Goal: Transaction & Acquisition: Obtain resource

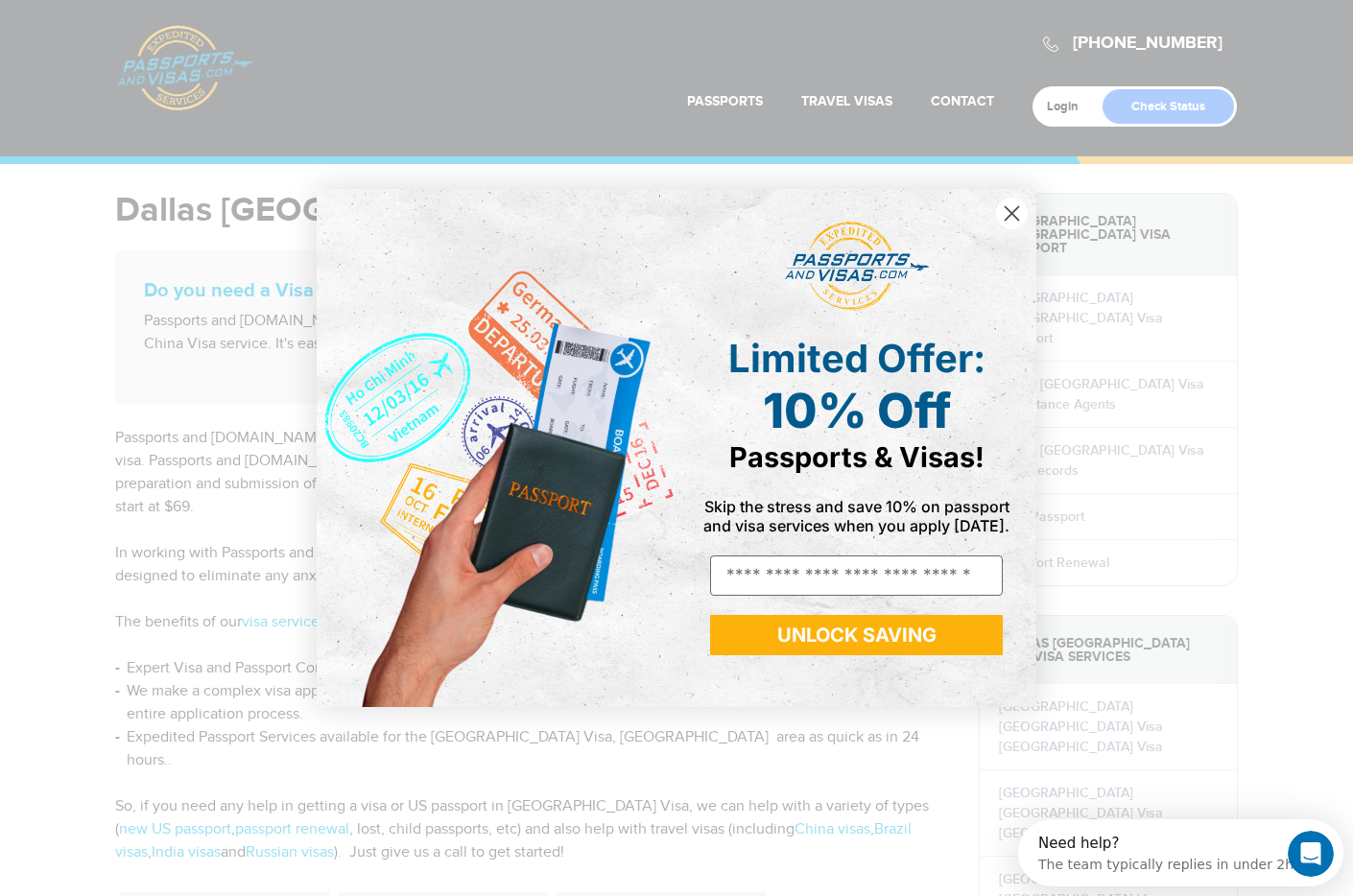
click at [1015, 209] on circle "Close dialog" at bounding box center [1013, 213] width 31 height 31
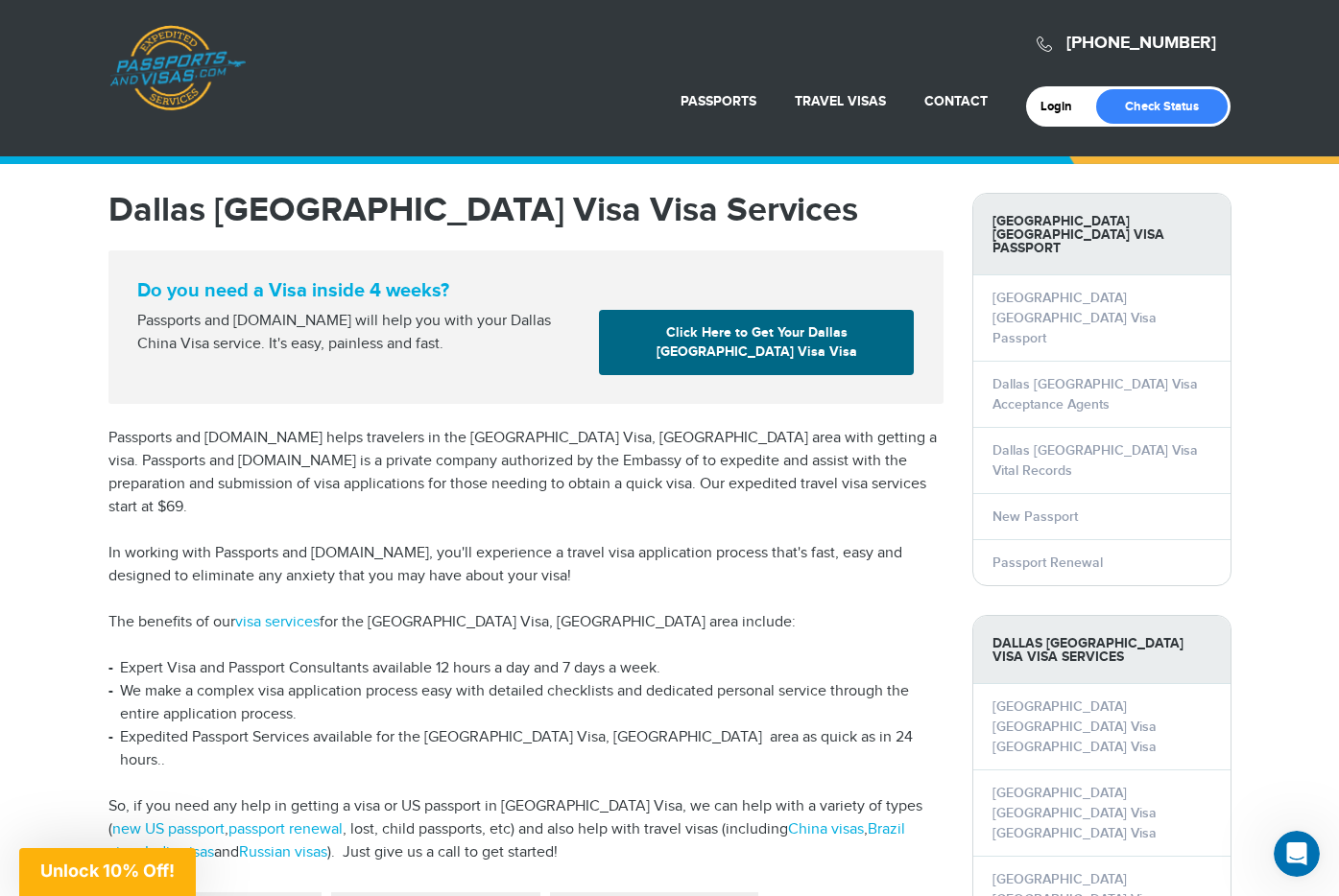
drag, startPoint x: 196, startPoint y: 56, endPoint x: 229, endPoint y: 66, distance: 34.5
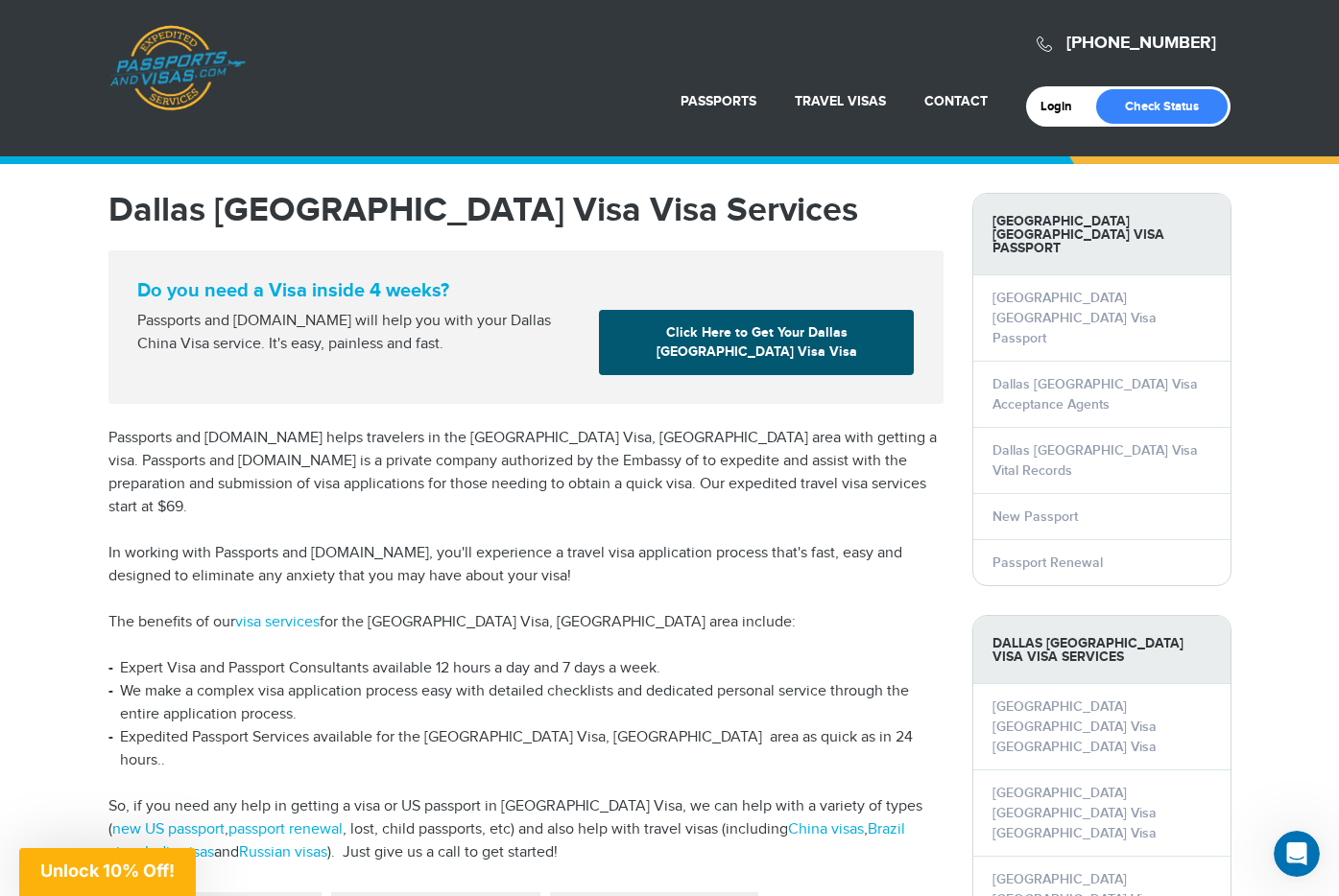
click at [807, 370] on link "Click Here to Get Your Dallas China Visa Visa" at bounding box center [757, 342] width 315 height 65
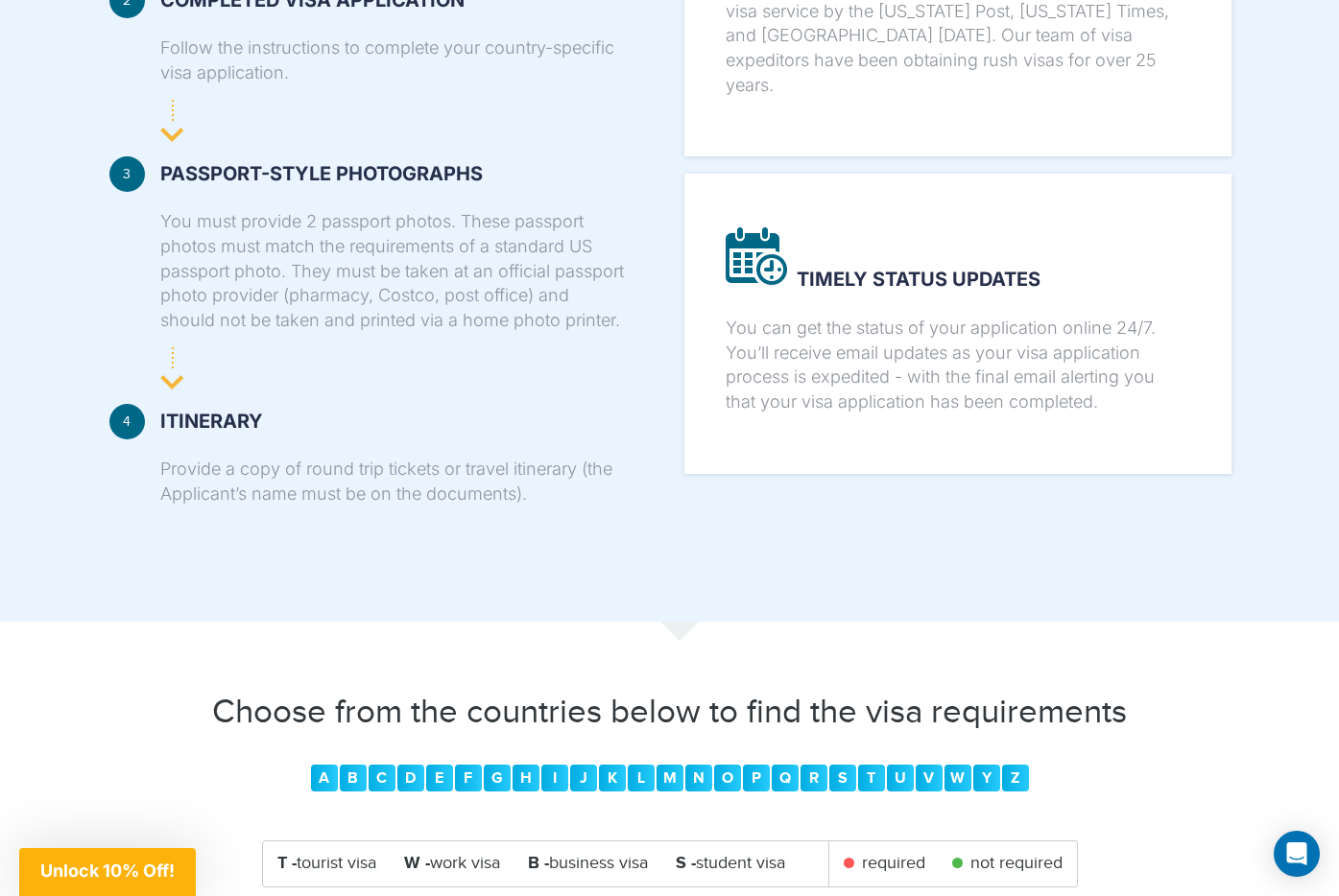
scroll to position [2158, 0]
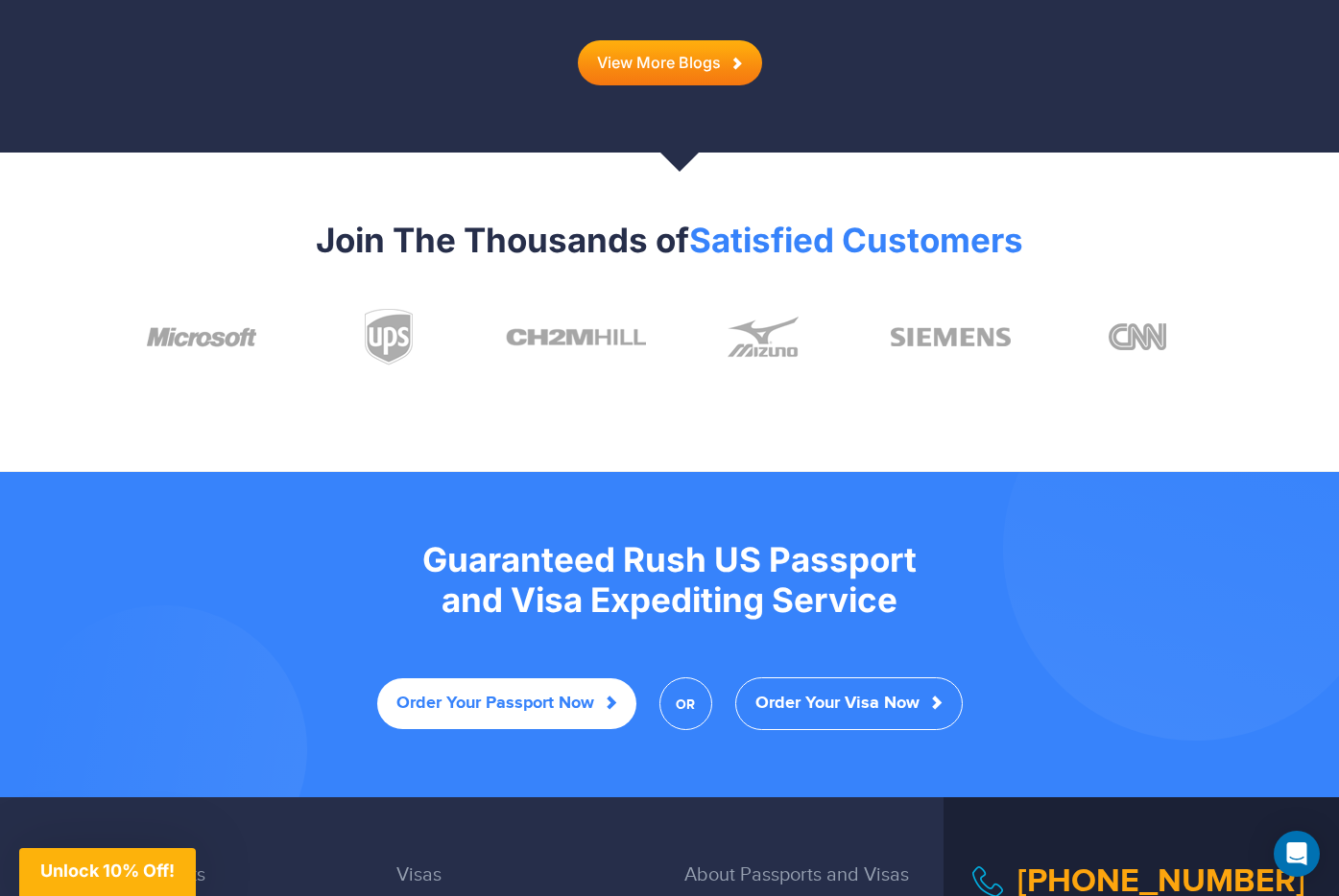
scroll to position [3677, 0]
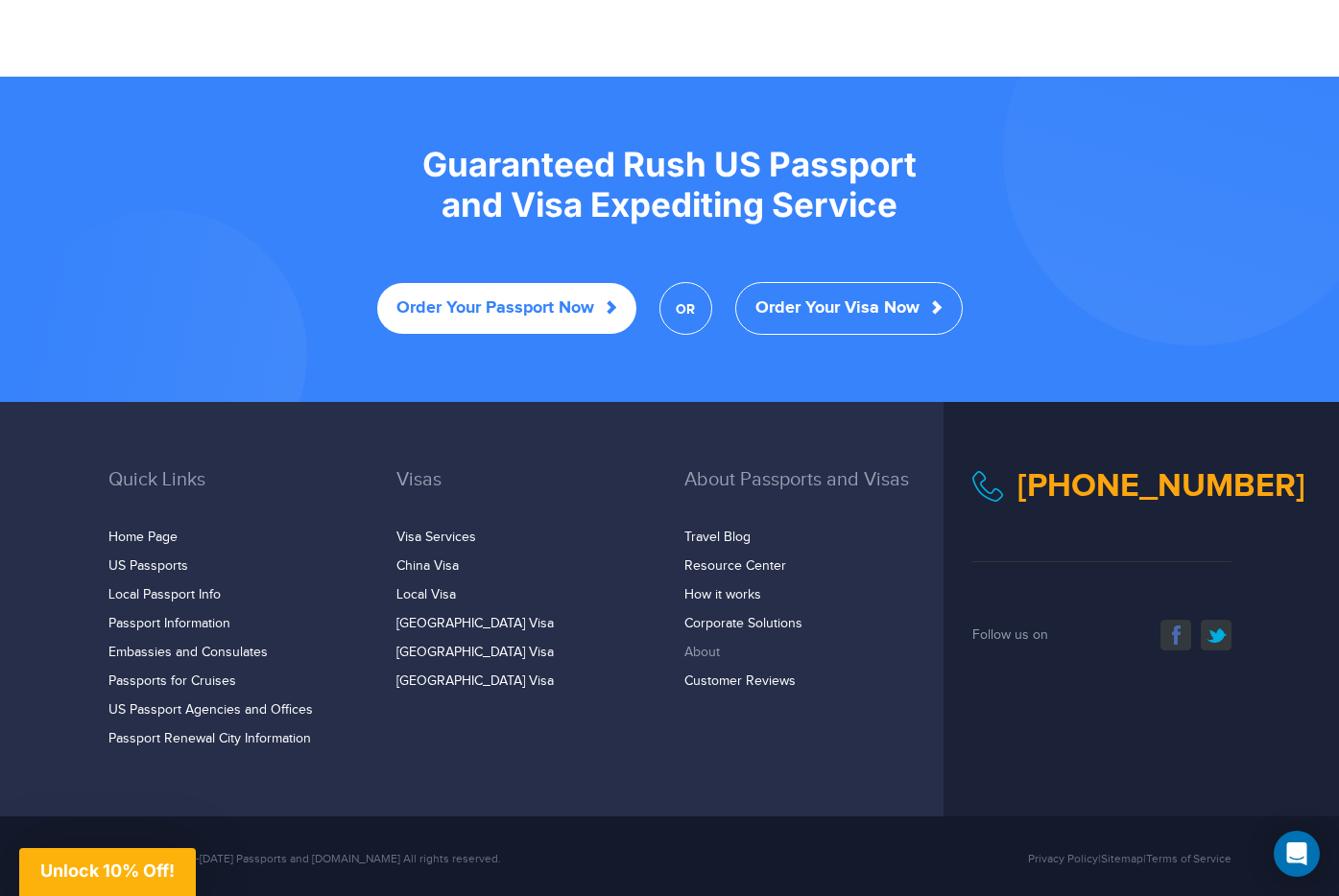
click at [705, 645] on link "About" at bounding box center [702, 653] width 35 height 16
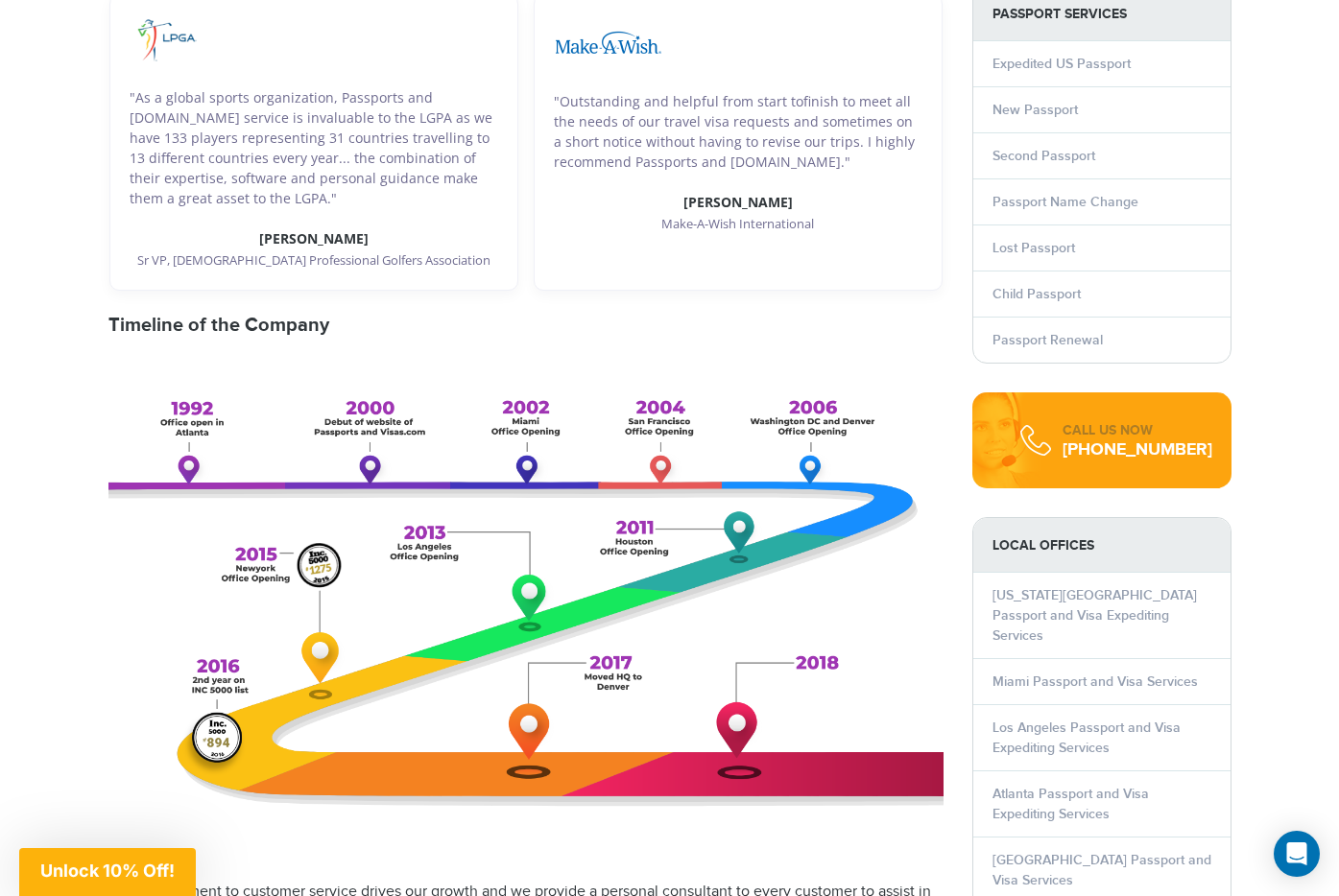
scroll to position [9, 0]
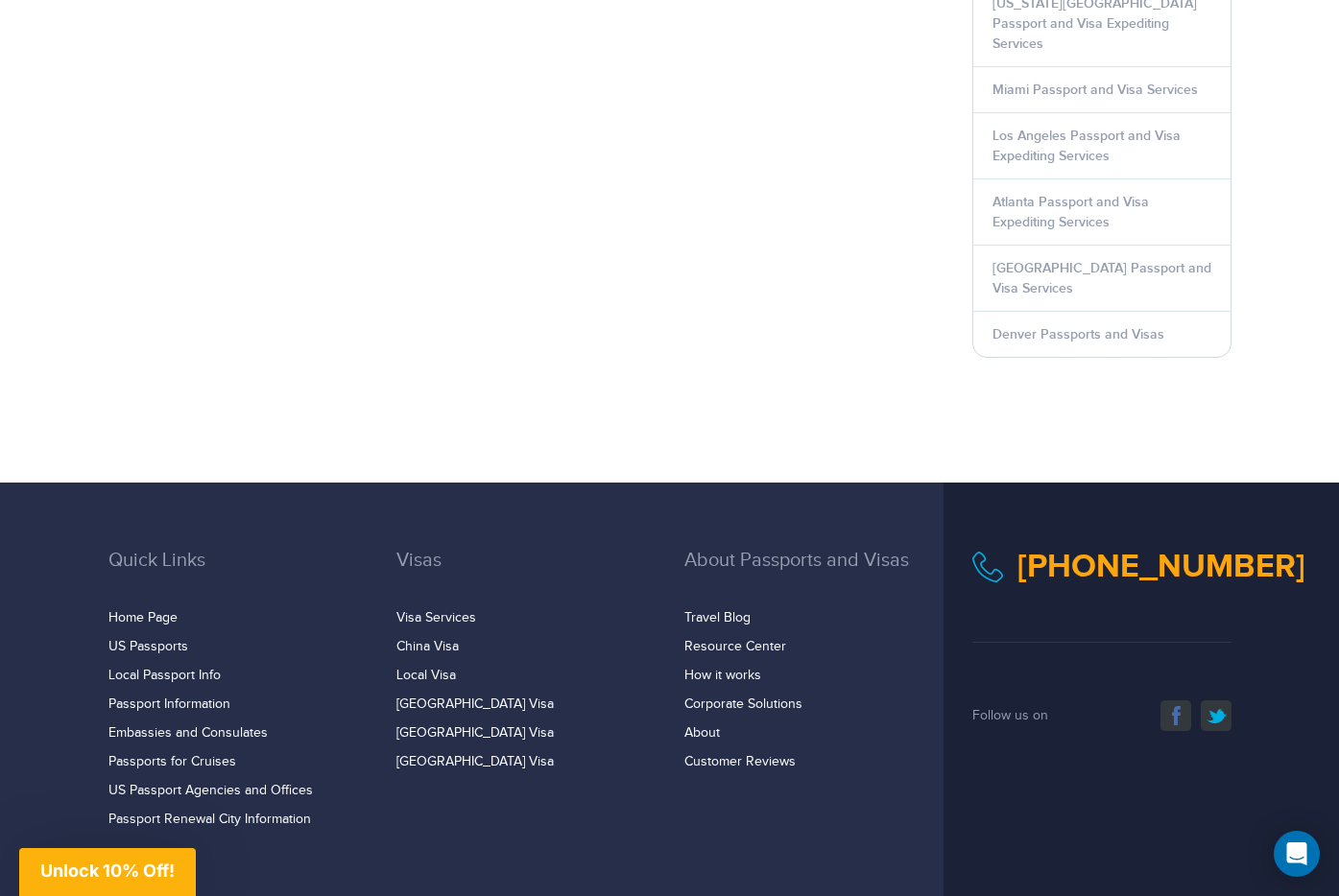
scroll to position [1074, 0]
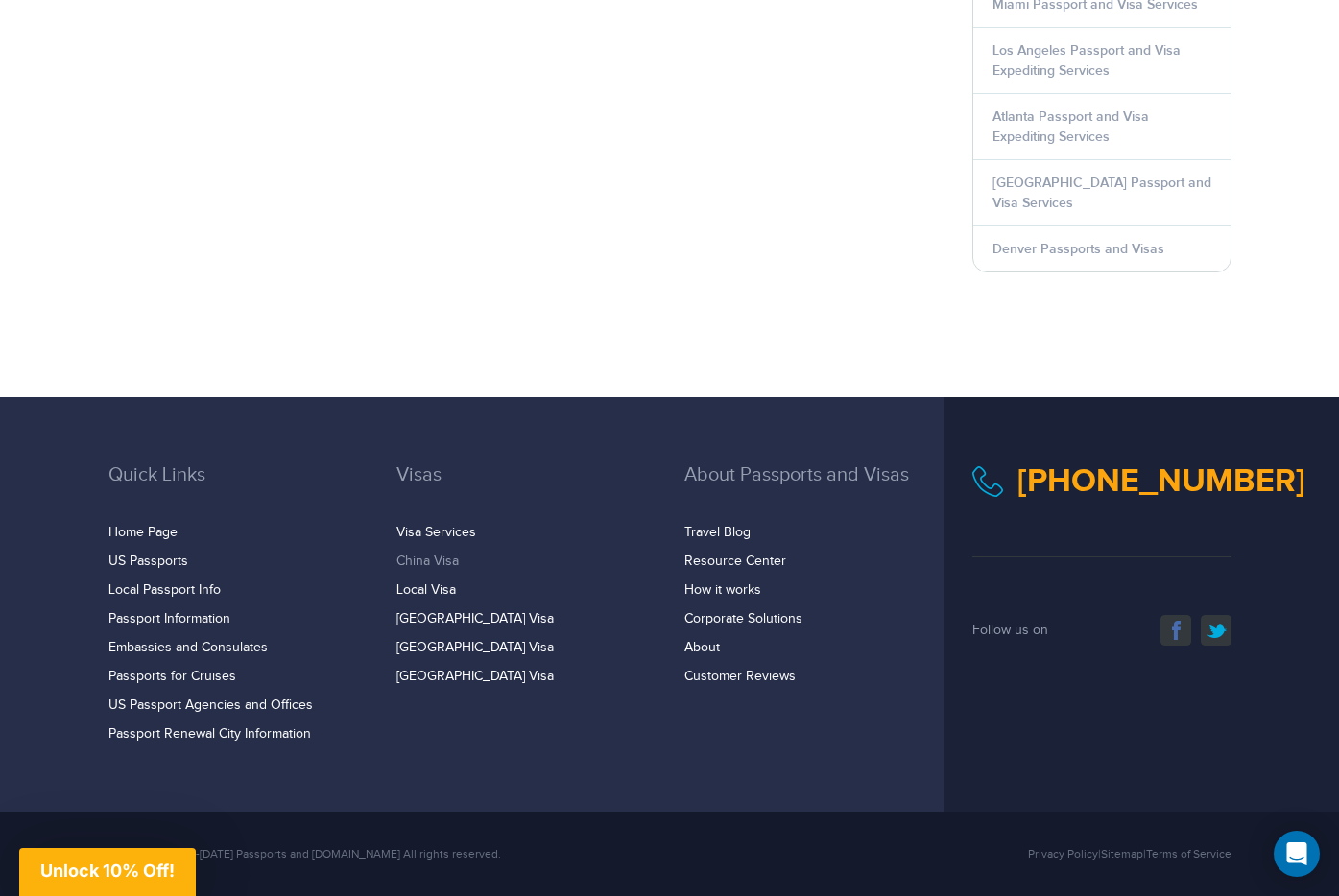
click at [442, 554] on link "China Visa" at bounding box center [427, 562] width 62 height 16
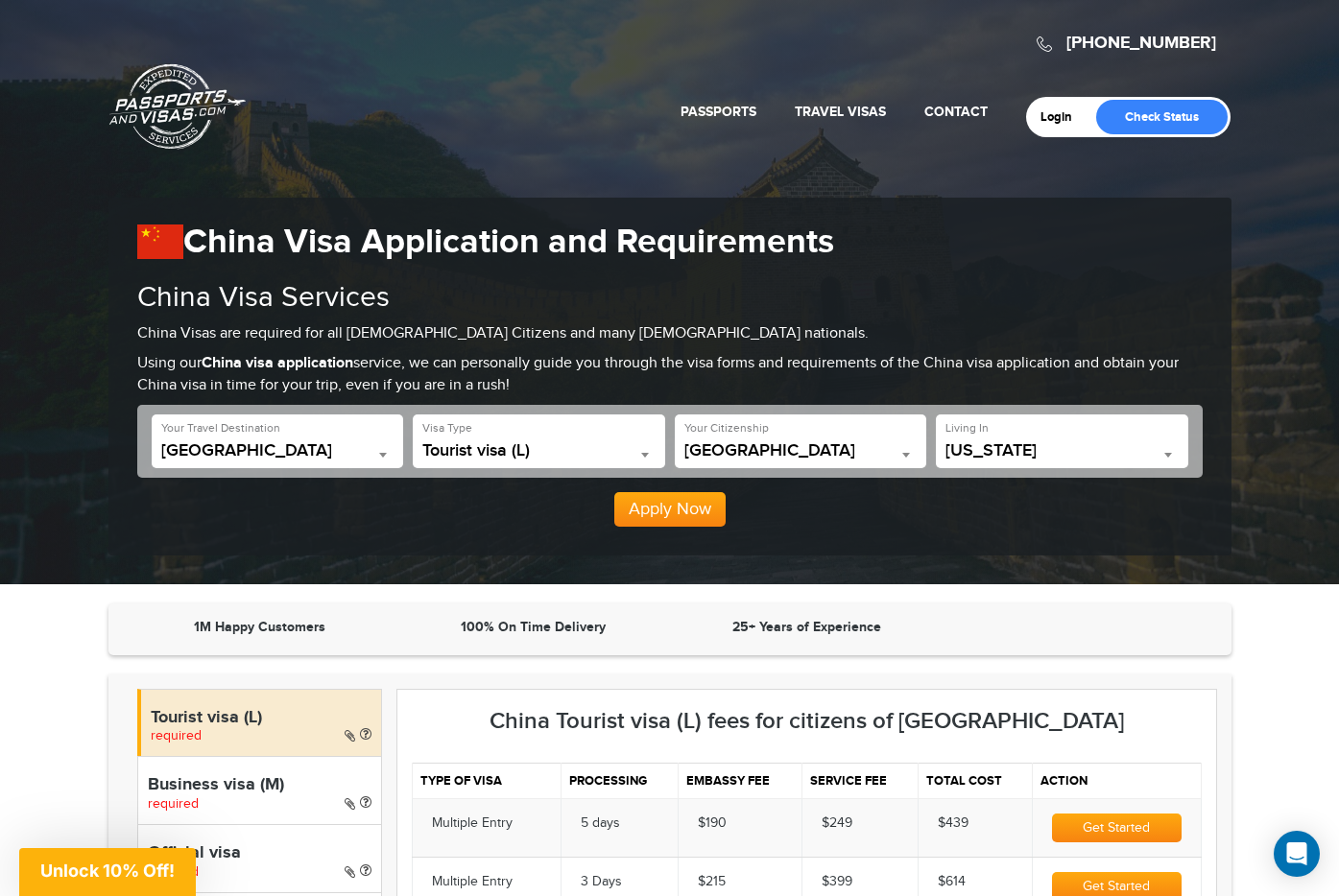
click at [1008, 449] on span "[US_STATE]" at bounding box center [1062, 451] width 233 height 20
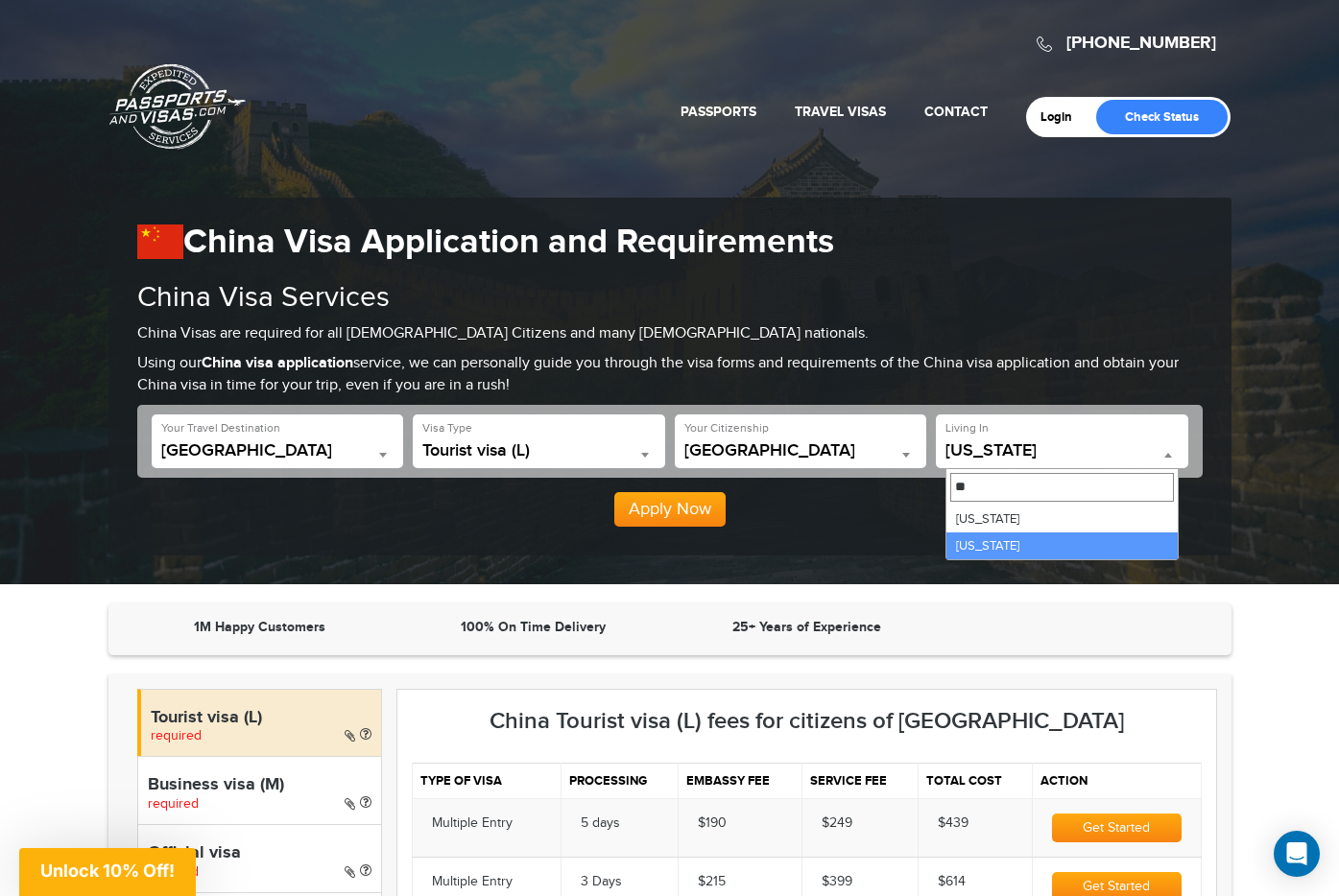
type input "**"
select select "**"
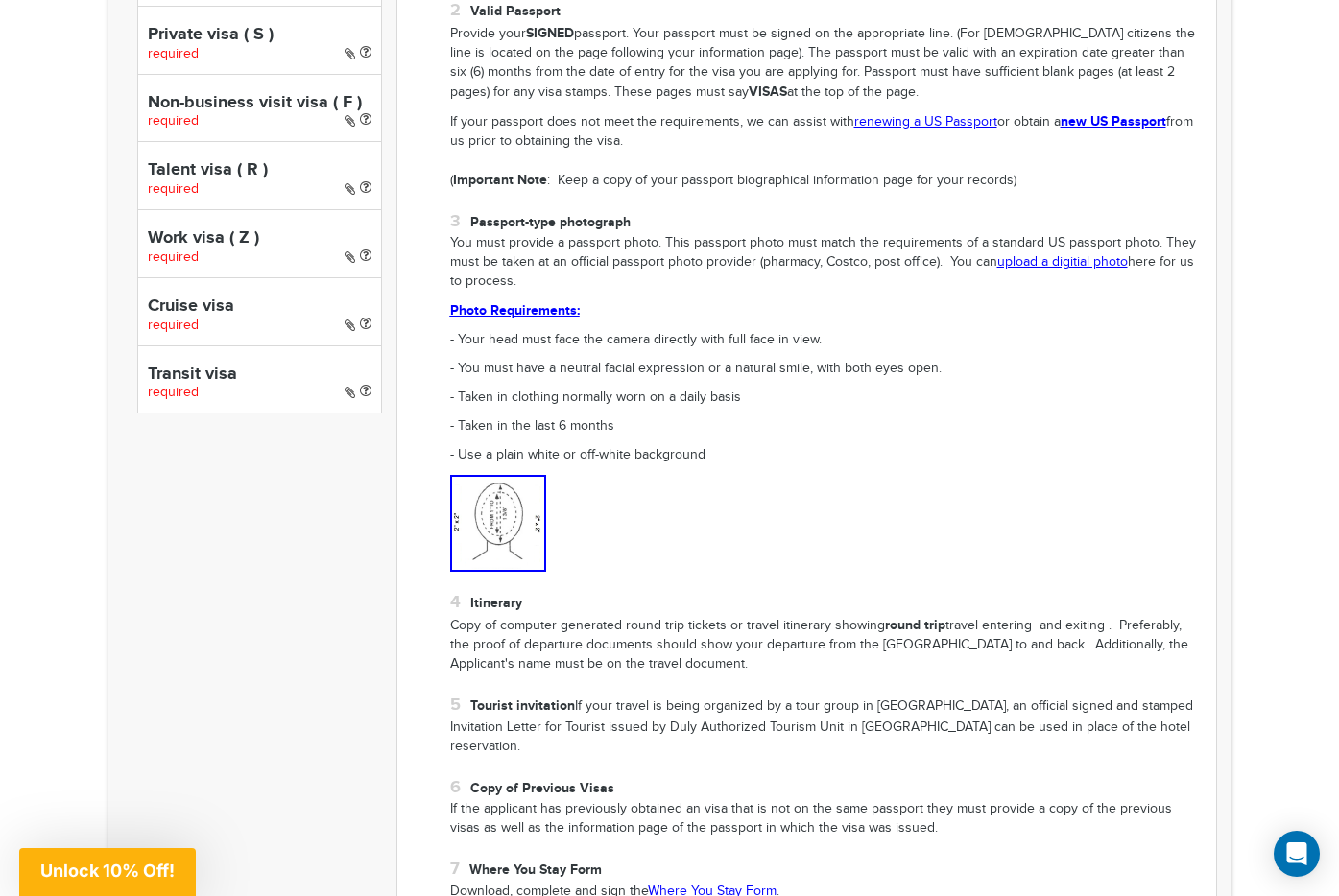
scroll to position [1303, 0]
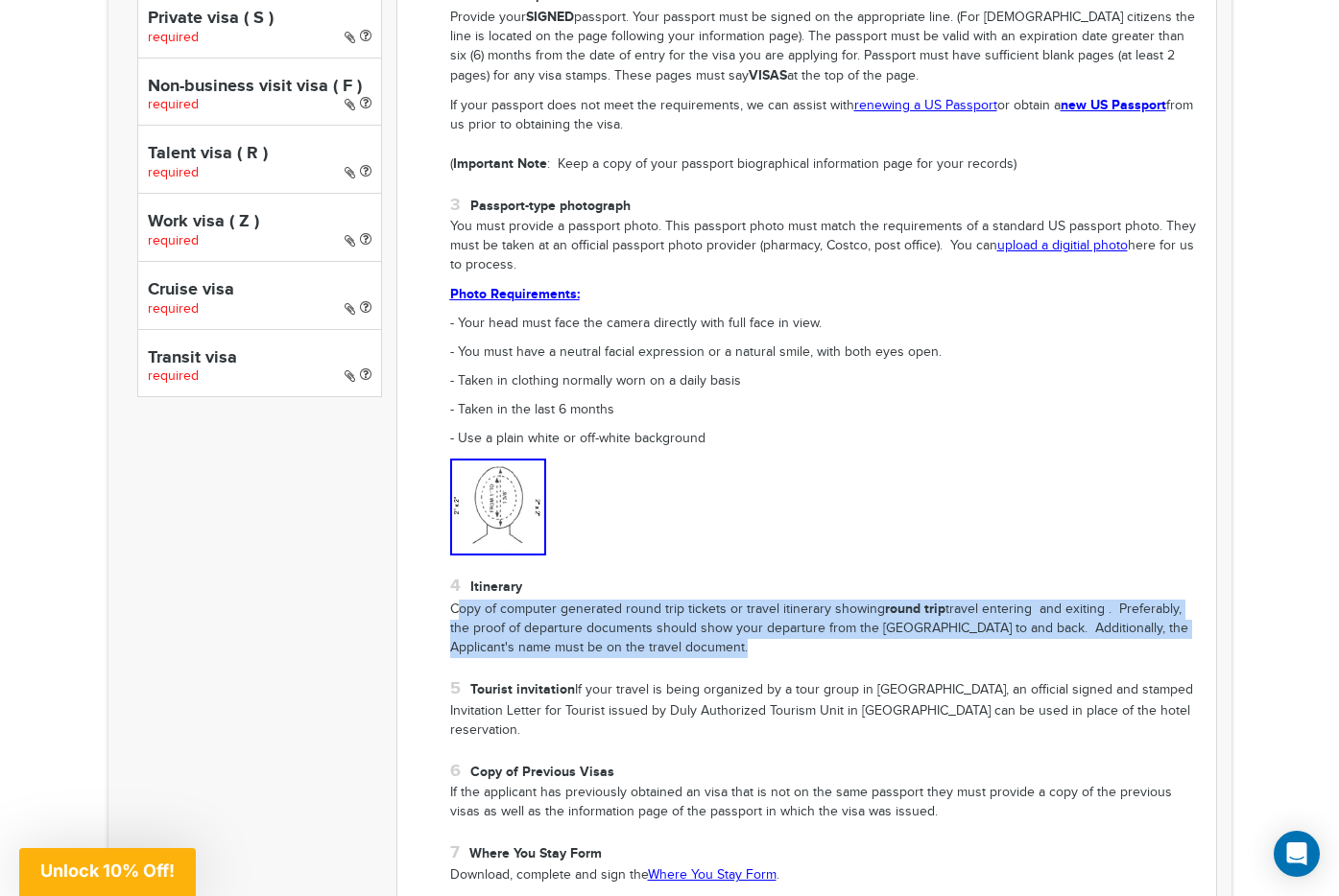
drag, startPoint x: 456, startPoint y: 567, endPoint x: 1186, endPoint y: 623, distance: 732.1
click at [1186, 623] on ol "China Visa Online Application One fully completed and signed visa application f…" at bounding box center [806, 358] width 790 height 1259
click at [995, 605] on p "Copy of computer generated round trip tickets or travel itinerary showing round…" at bounding box center [825, 629] width 752 height 59
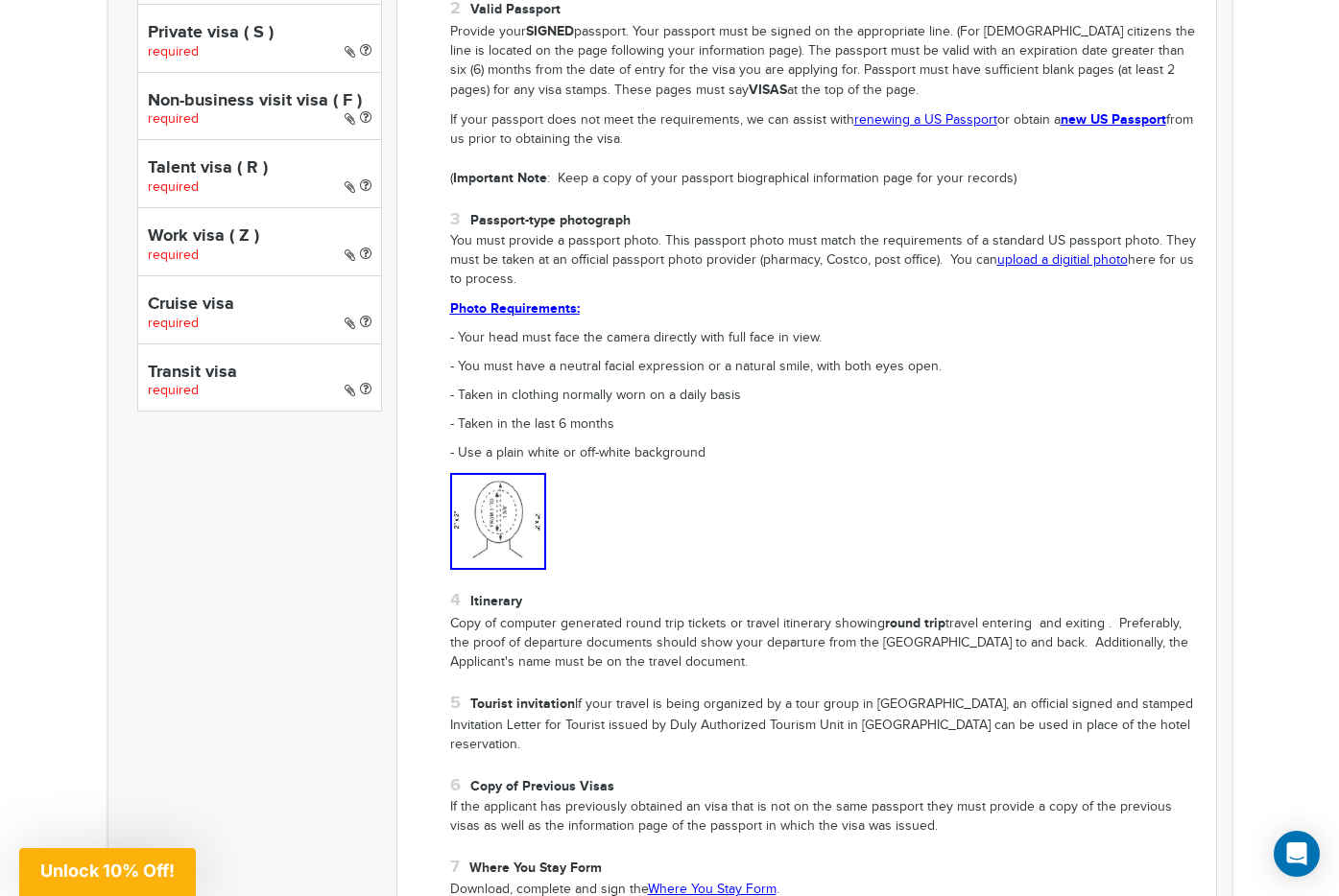
scroll to position [477, 0]
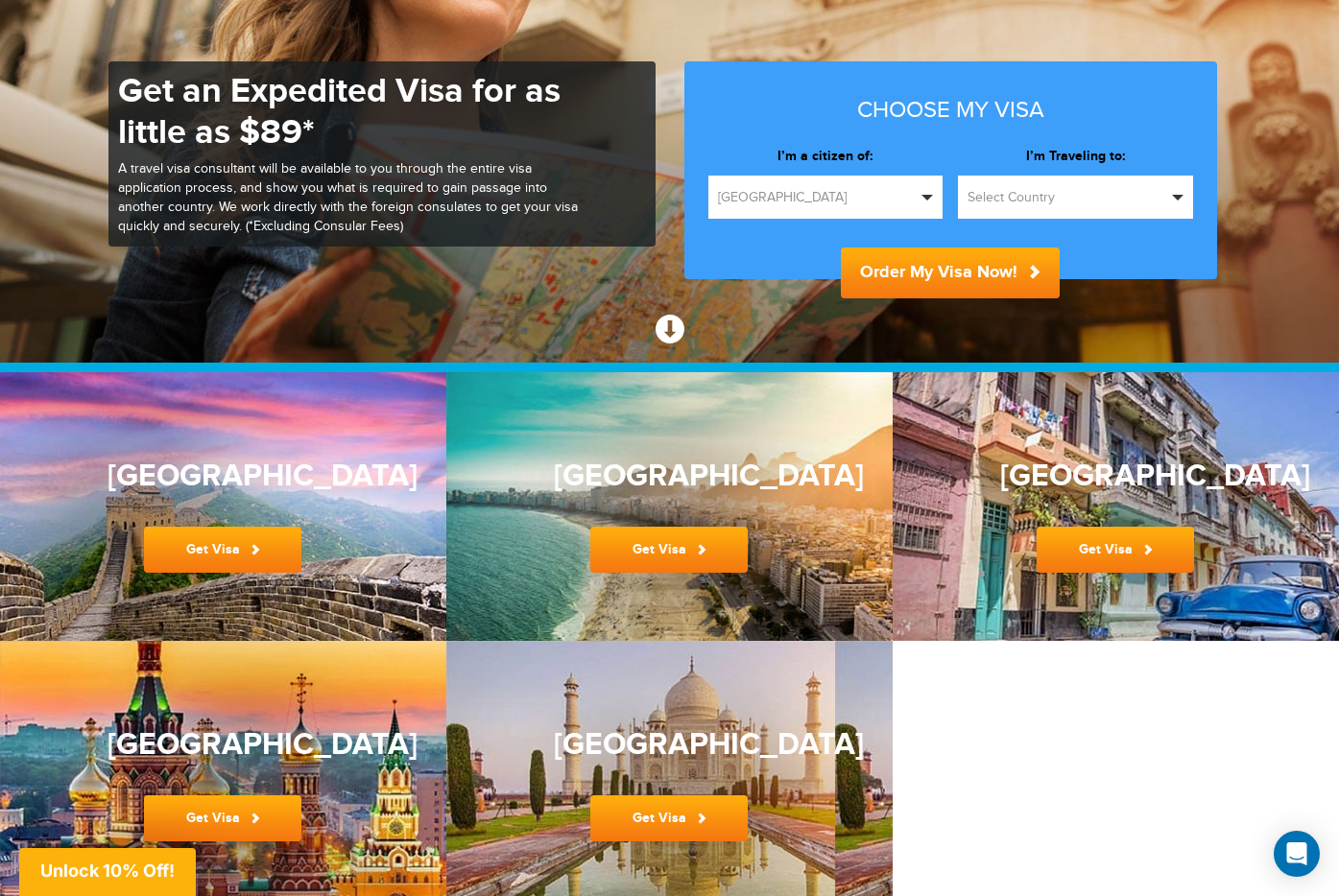
scroll to position [96, 0]
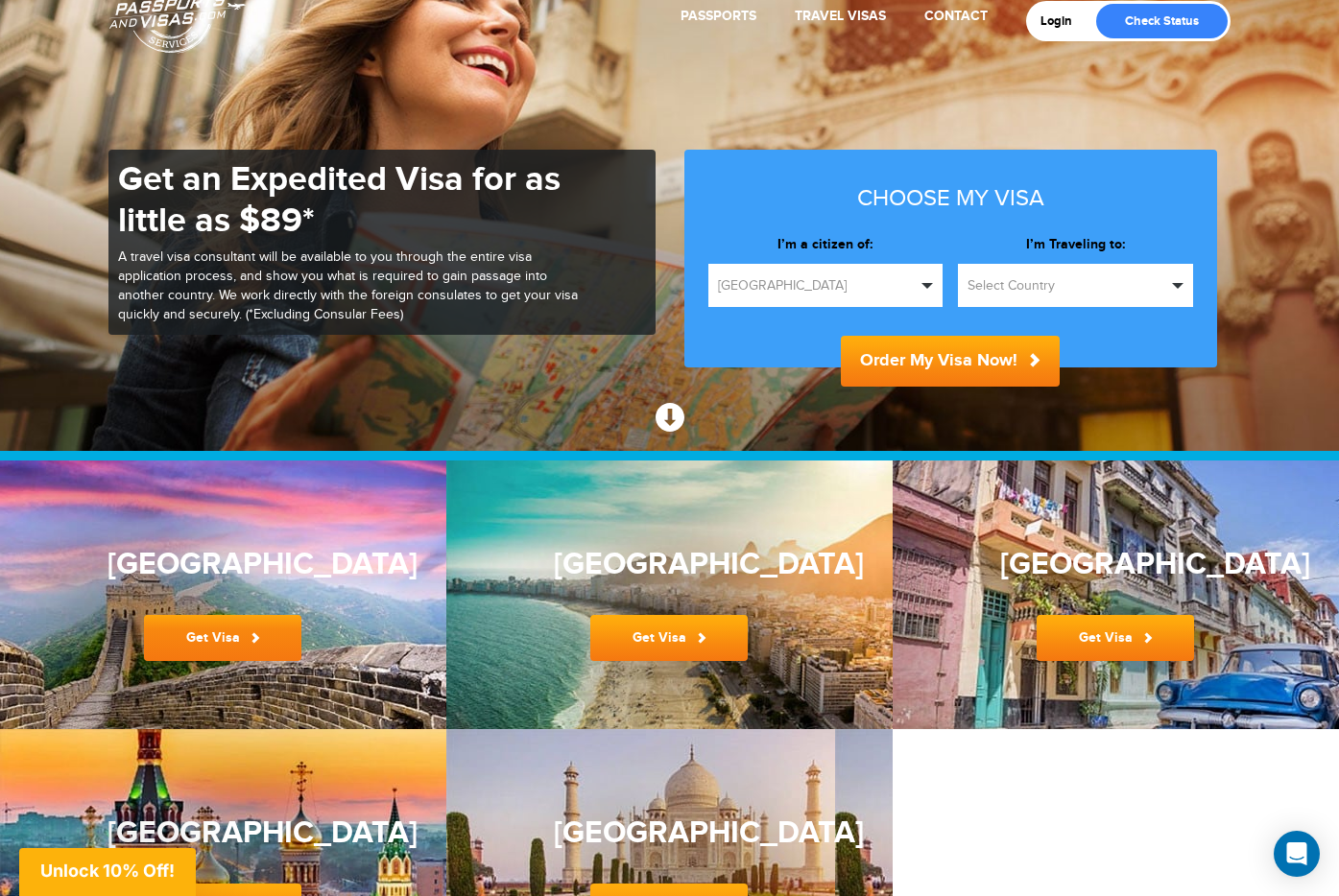
click at [144, 640] on link "Get Visa" at bounding box center [222, 637] width 157 height 46
